Goal: Entertainment & Leisure: Consume media (video, audio)

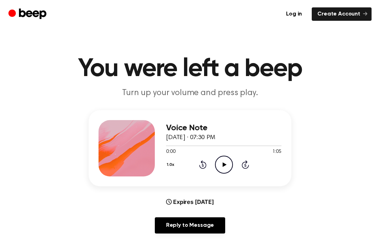
click at [220, 161] on icon "Play Audio" at bounding box center [224, 165] width 18 height 18
click at [223, 164] on icon at bounding box center [224, 164] width 3 height 5
click at [243, 156] on div "1.0x Rewind 5 seconds Play Audio Skip 5 seconds" at bounding box center [224, 165] width 116 height 18
click at [223, 164] on icon at bounding box center [225, 164] width 4 height 5
click at [202, 168] on icon at bounding box center [202, 164] width 7 height 8
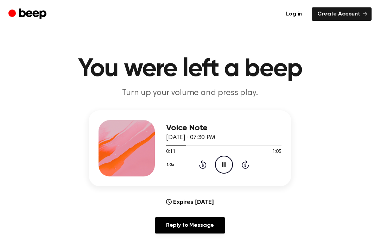
click at [200, 165] on icon "Rewind 5 seconds" at bounding box center [203, 164] width 8 height 9
click at [223, 166] on icon at bounding box center [224, 164] width 3 height 5
click at [224, 165] on icon at bounding box center [225, 164] width 4 height 5
click at [223, 166] on icon at bounding box center [224, 164] width 3 height 5
click at [222, 163] on icon "Play Audio" at bounding box center [224, 165] width 18 height 18
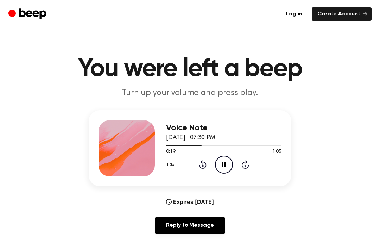
click at [225, 161] on icon "Pause Audio" at bounding box center [224, 165] width 18 height 18
click at [225, 166] on icon "Play Audio" at bounding box center [224, 165] width 18 height 18
click at [225, 163] on icon at bounding box center [224, 164] width 3 height 5
click at [228, 155] on div "0:28 1:05" at bounding box center [224, 151] width 116 height 7
click at [222, 161] on icon "Play Audio" at bounding box center [224, 165] width 18 height 18
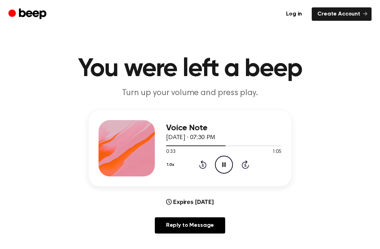
click at [218, 158] on circle at bounding box center [224, 164] width 17 height 17
click at [224, 167] on icon "Play Audio" at bounding box center [224, 165] width 18 height 18
click at [226, 156] on icon "Pause Audio" at bounding box center [224, 165] width 18 height 18
